Goal: Information Seeking & Learning: Learn about a topic

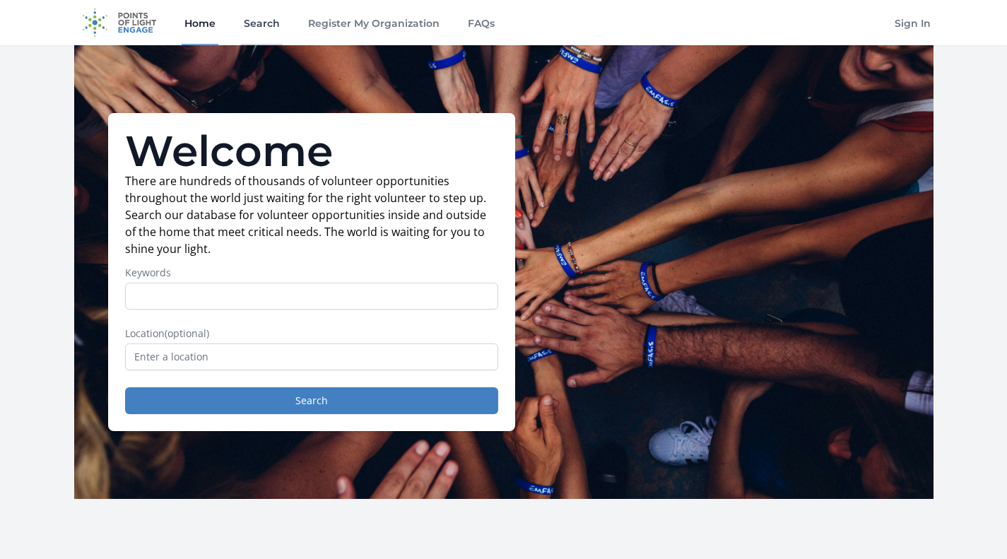
click at [265, 28] on link "Search" at bounding box center [262, 22] width 42 height 45
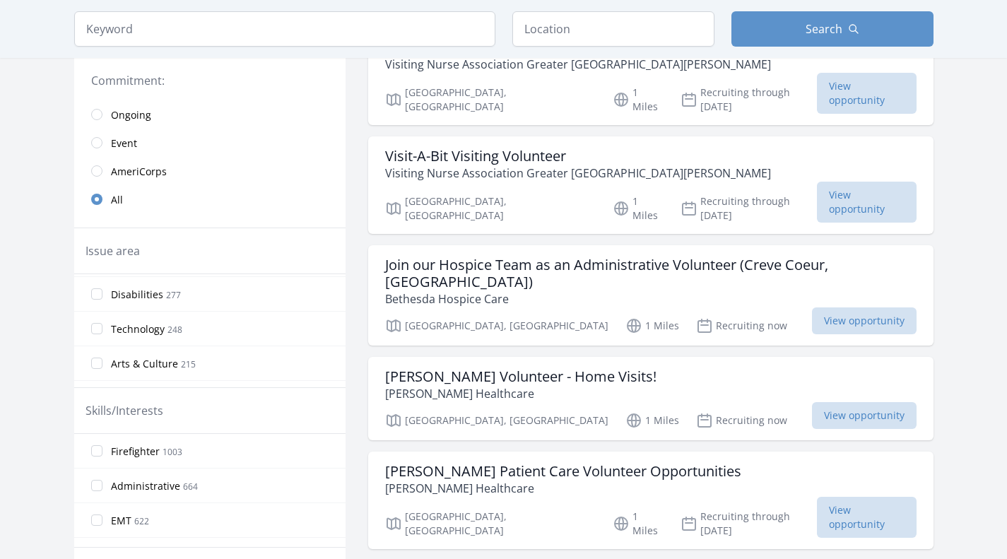
scroll to position [279, 0]
click at [100, 326] on input "Technology 248" at bounding box center [96, 323] width 11 height 11
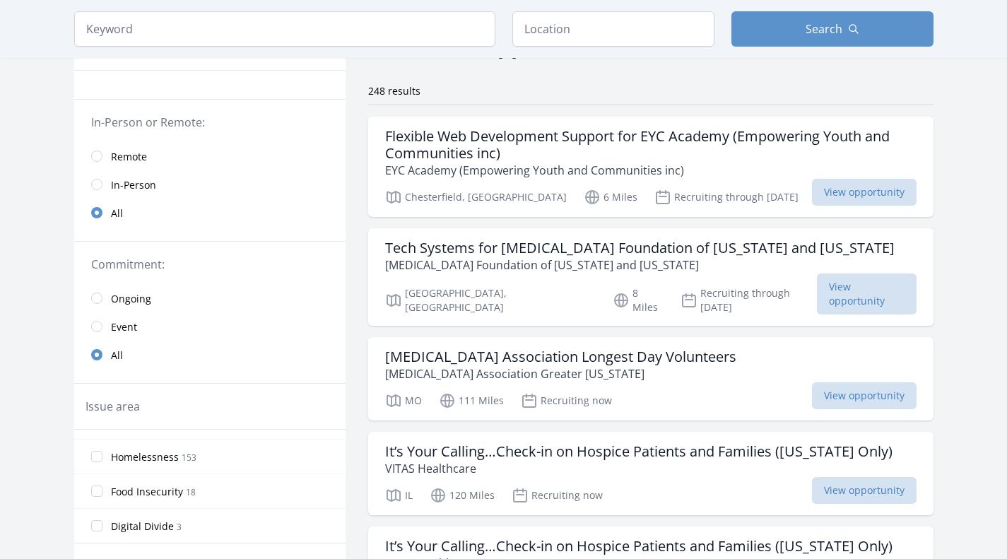
scroll to position [0, 0]
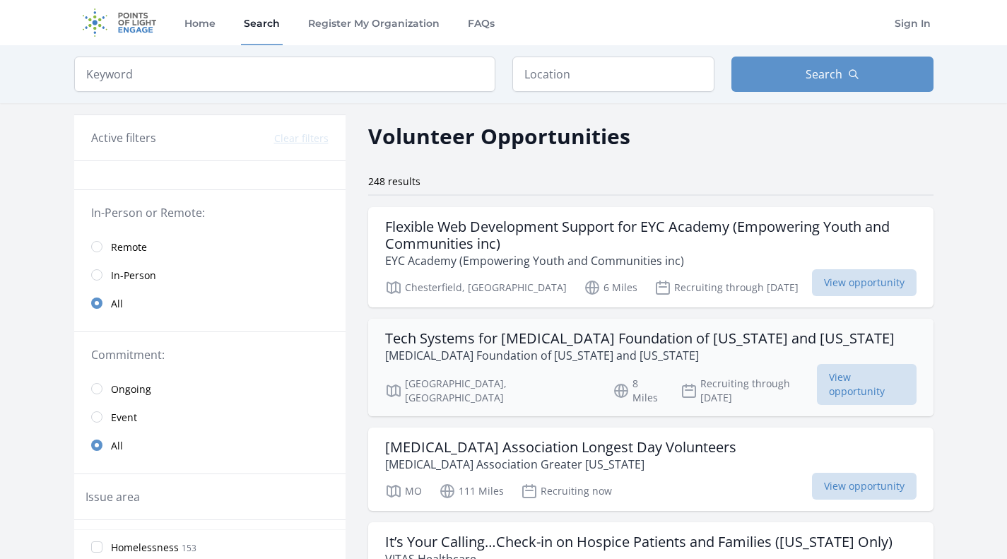
click at [735, 339] on h3 "Tech Systems for Epilepsy Foundation of Missouri and Kansas" at bounding box center [639, 338] width 509 height 17
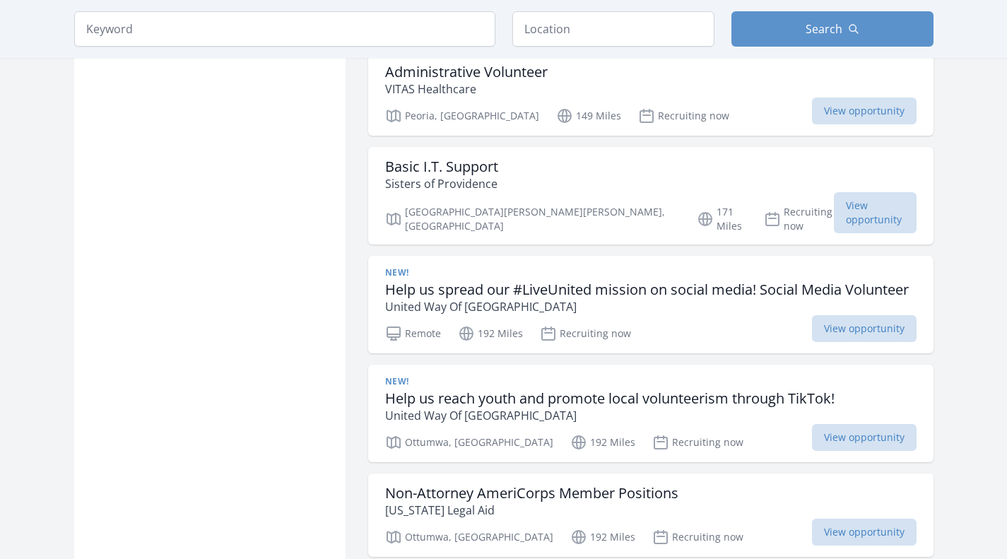
scroll to position [1610, 0]
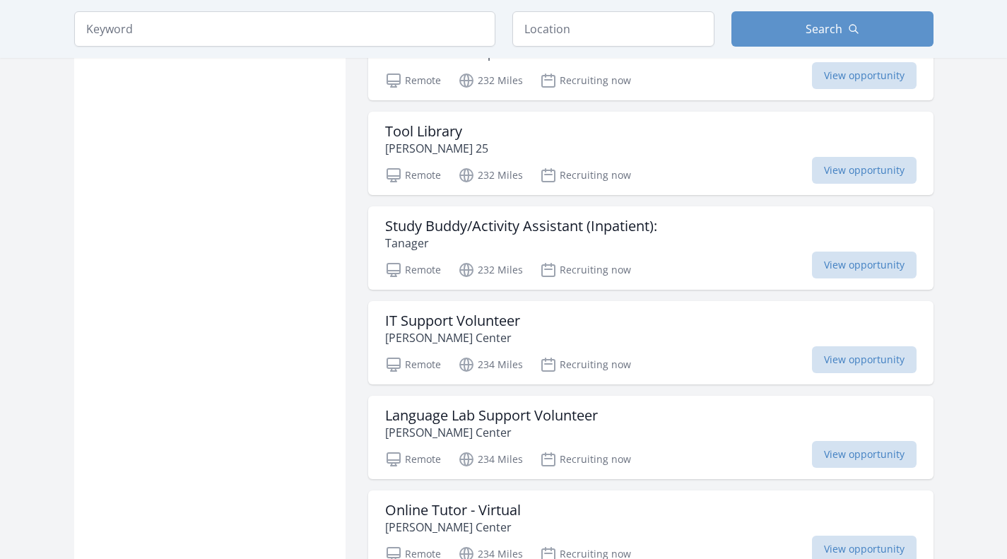
scroll to position [3318, 0]
click at [505, 312] on h3 "IT Support Volunteer" at bounding box center [452, 320] width 135 height 17
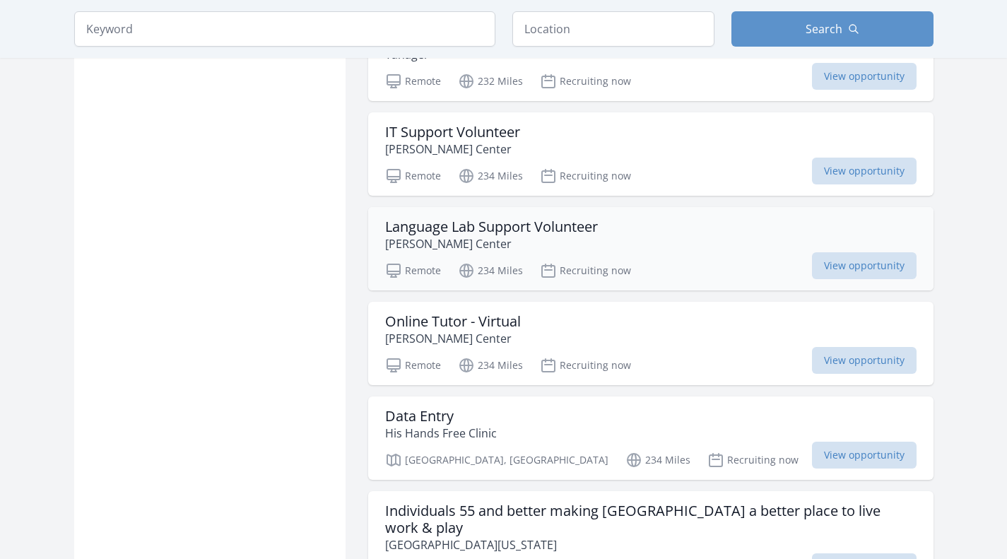
scroll to position [3510, 0]
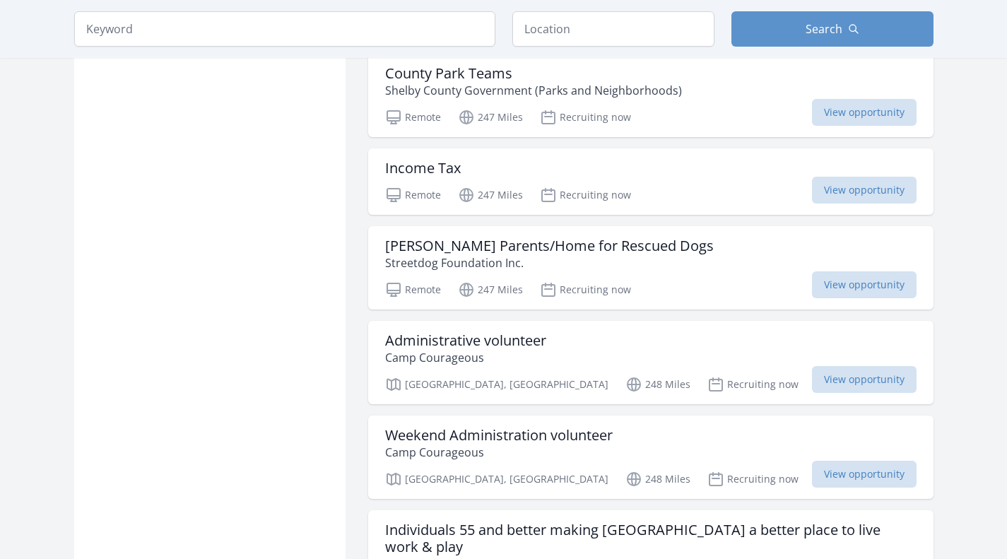
scroll to position [5442, 0]
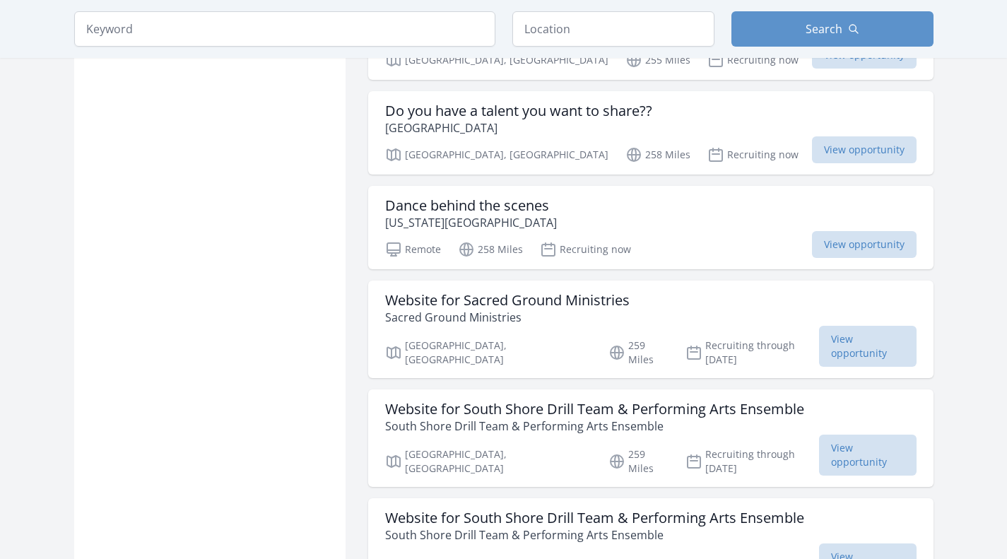
scroll to position [7368, 0]
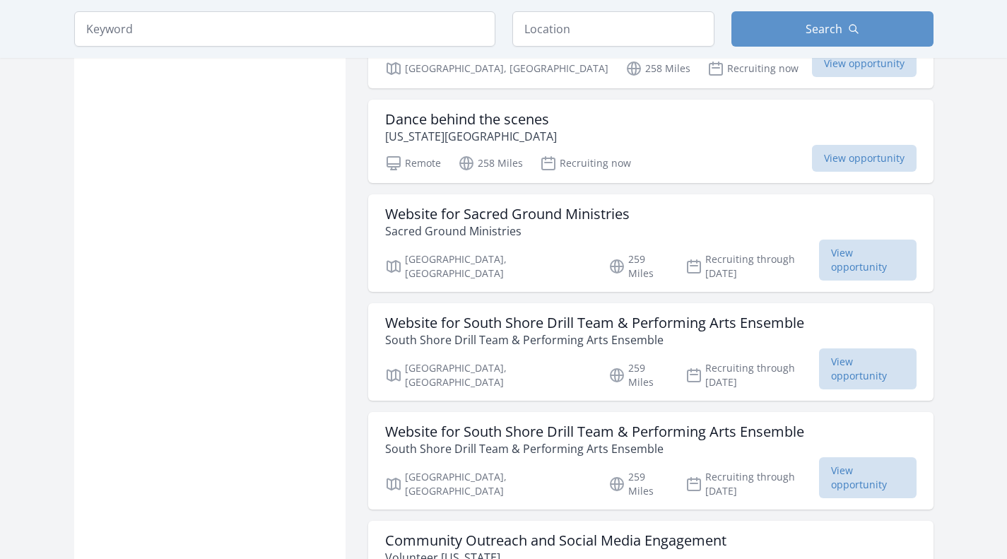
scroll to position [7392, 0]
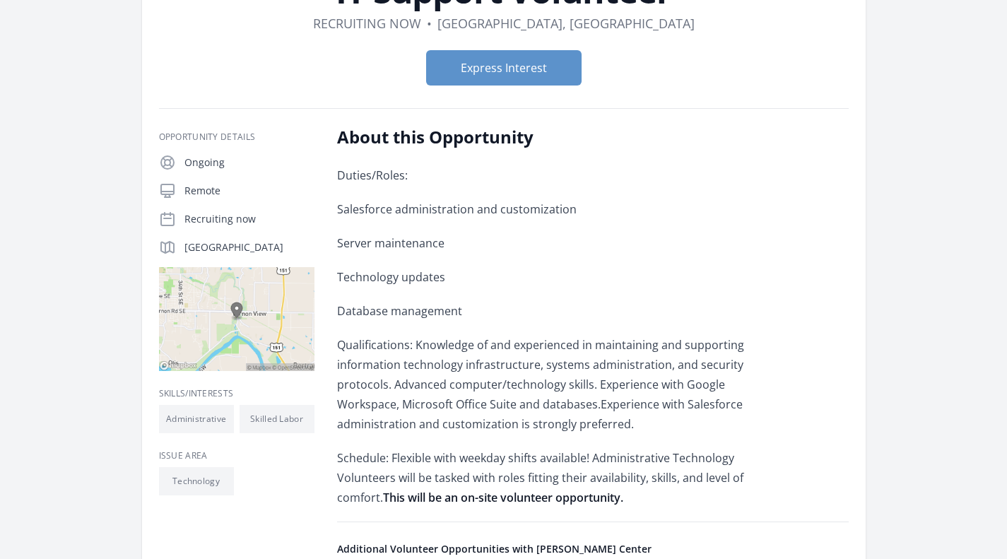
scroll to position [133, 0]
click at [530, 266] on div "Duties/Roles: Salesforce administration and customization Server maintenance Te…" at bounding box center [543, 337] width 413 height 342
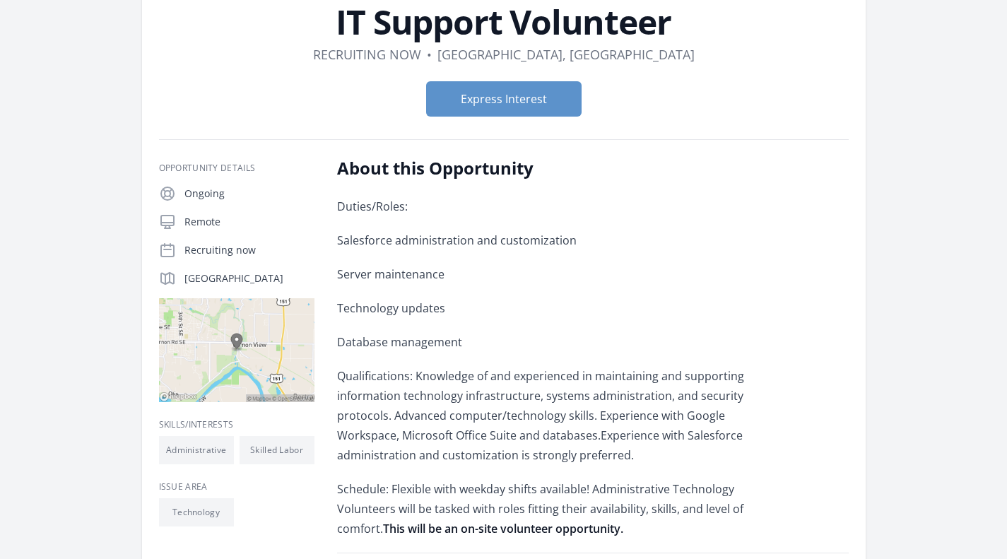
scroll to position [0, 0]
